Goal: Communication & Community: Ask a question

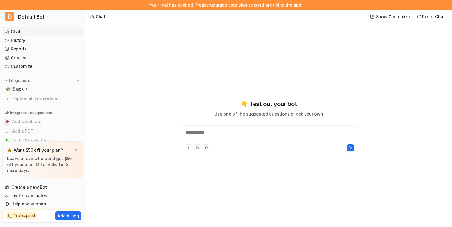
type textarea "**********"
click at [74, 150] on img at bounding box center [76, 151] width 4 height 4
